Goal: Check status: Check status

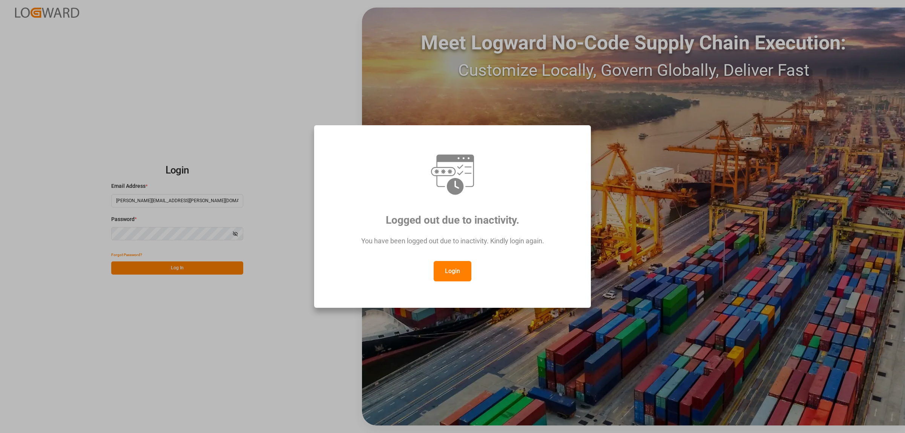
click at [448, 274] on button "Login" at bounding box center [453, 271] width 38 height 20
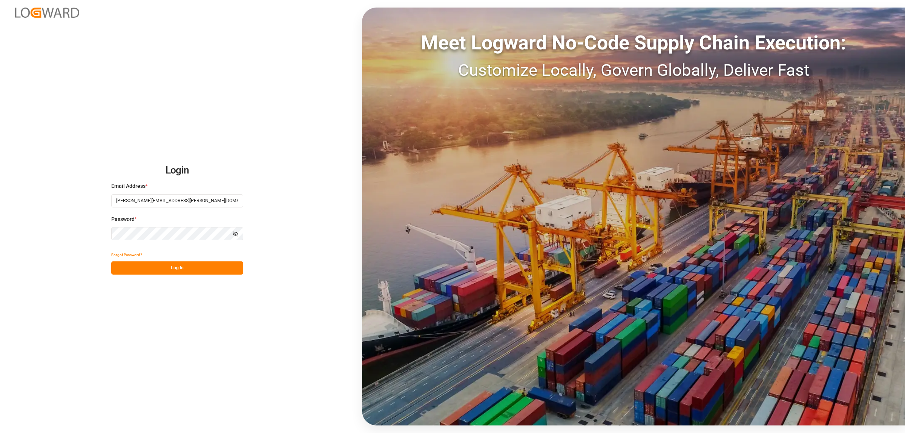
click at [167, 267] on button "Log In" at bounding box center [177, 267] width 132 height 13
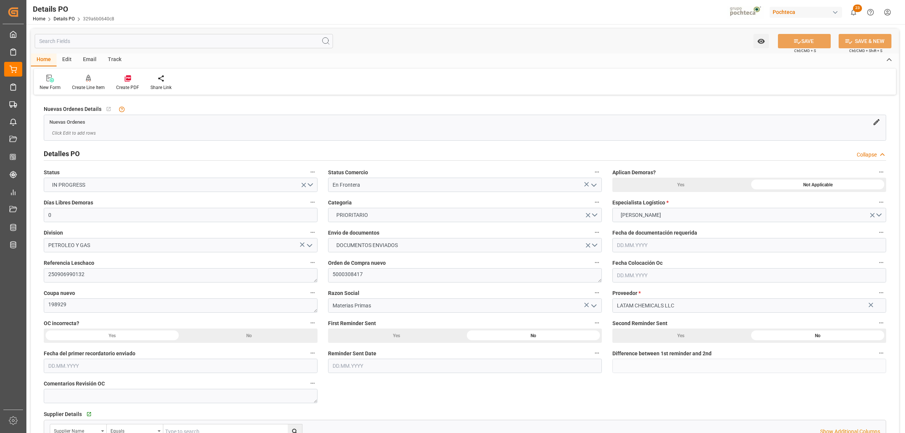
type input "0"
type input "[DATE]"
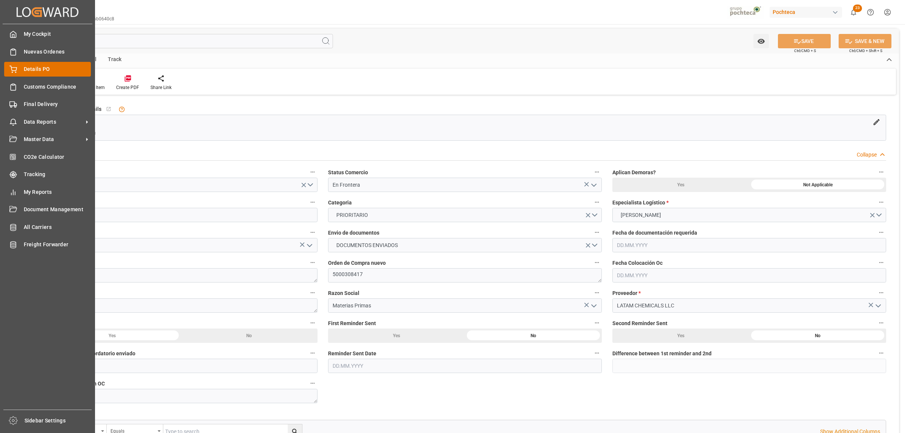
click at [36, 69] on span "Details PO" at bounding box center [58, 69] width 68 height 8
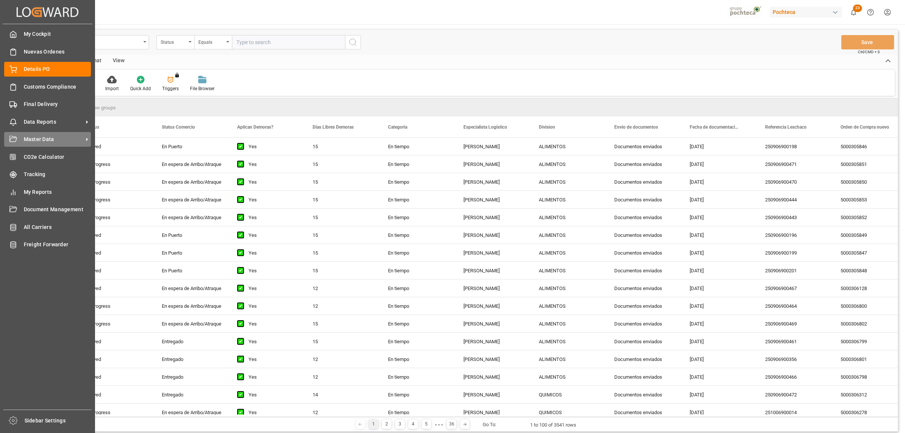
click at [85, 138] on icon at bounding box center [87, 139] width 8 height 8
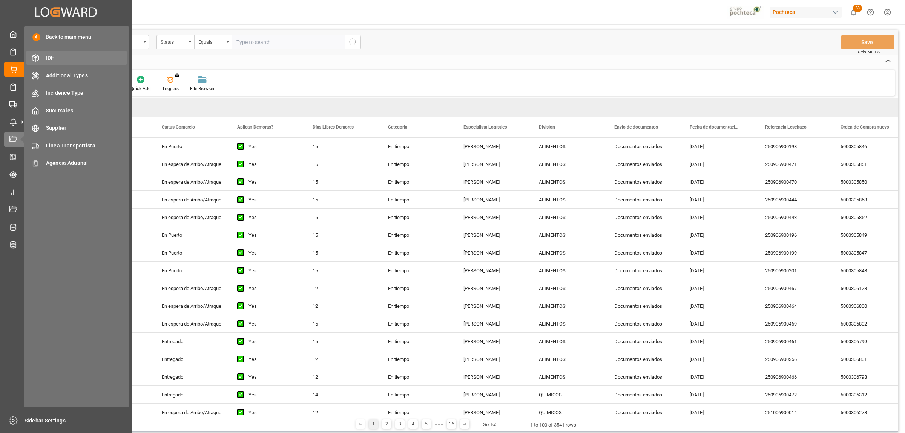
click at [51, 57] on span "IDH" at bounding box center [86, 58] width 81 height 8
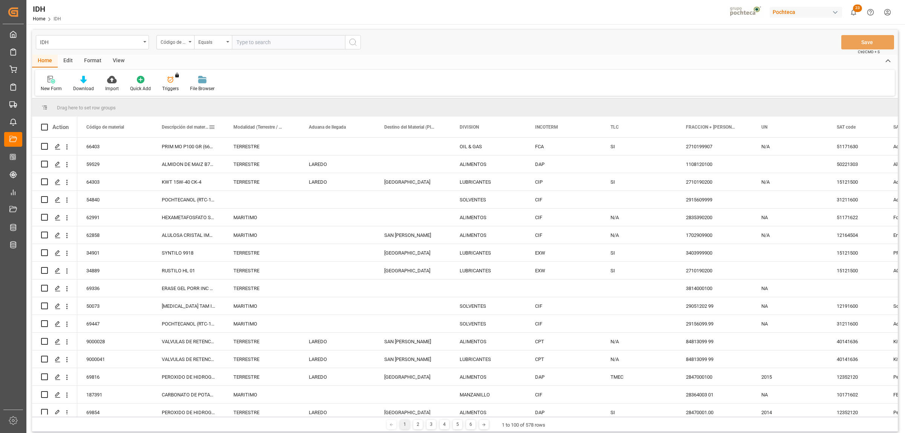
click at [214, 124] on span at bounding box center [212, 127] width 7 height 7
click at [264, 129] on span "filter" at bounding box center [260, 129] width 37 height 14
type input "HF-1000"
click at [259, 191] on button "Apply" at bounding box center [256, 191] width 14 height 8
